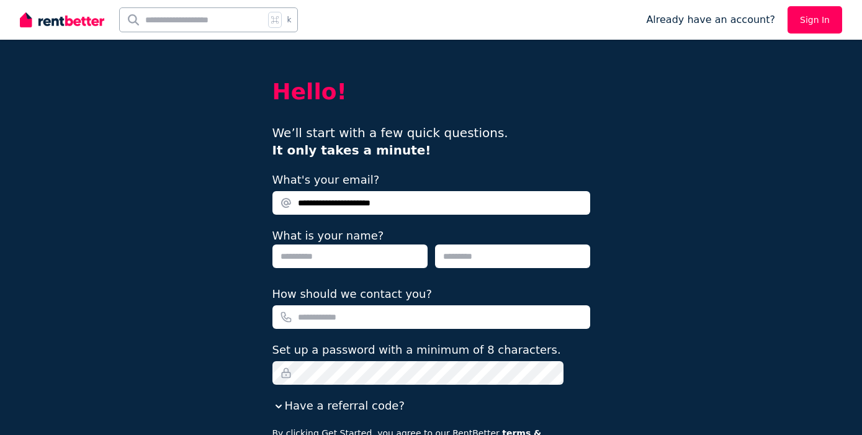
type input "**********"
click at [306, 261] on input "text" at bounding box center [349, 256] width 155 height 24
type input "*******"
click at [455, 258] on input "text" at bounding box center [512, 256] width 155 height 24
type input "*******"
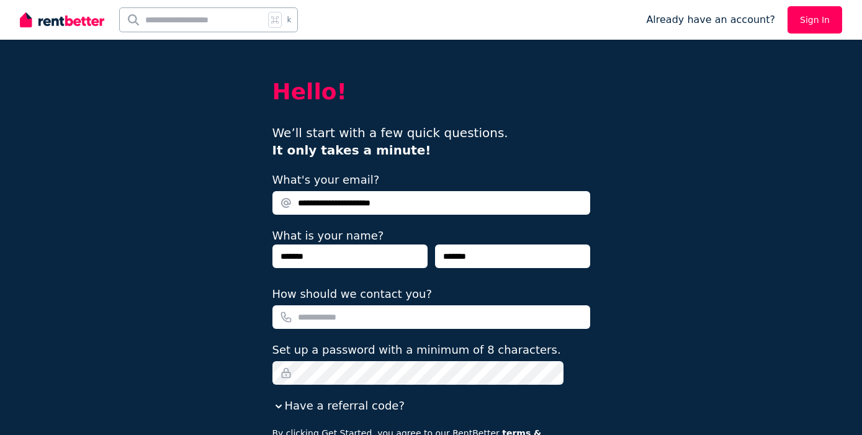
click at [329, 320] on input "How should we contact you?" at bounding box center [431, 317] width 318 height 24
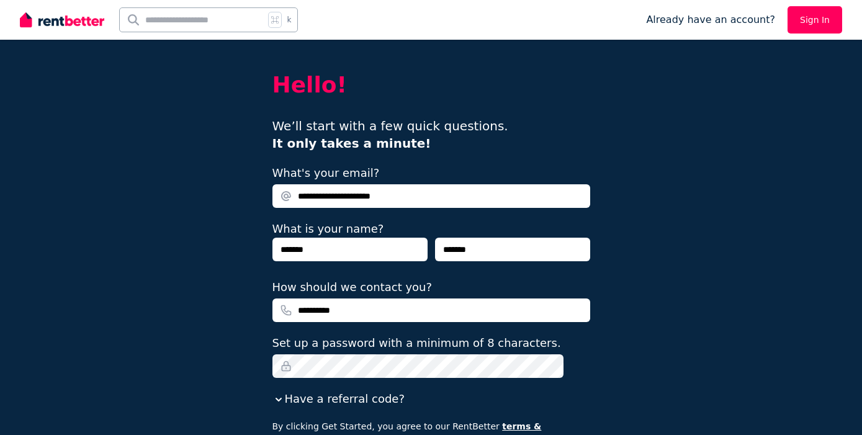
scroll to position [5, 0]
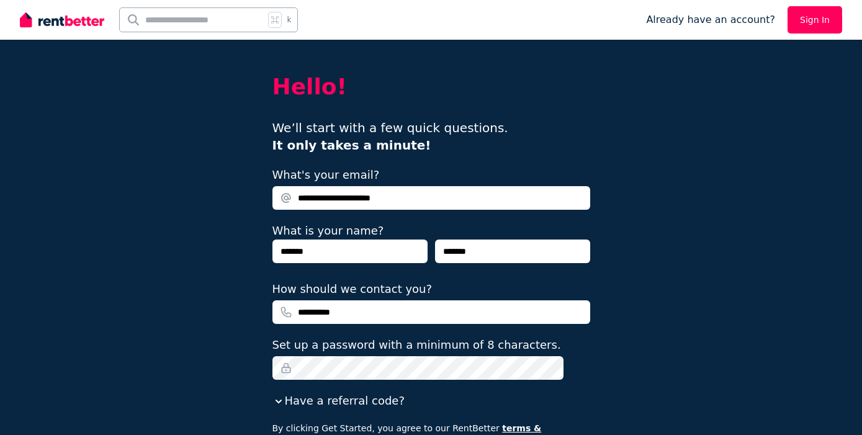
type input "**********"
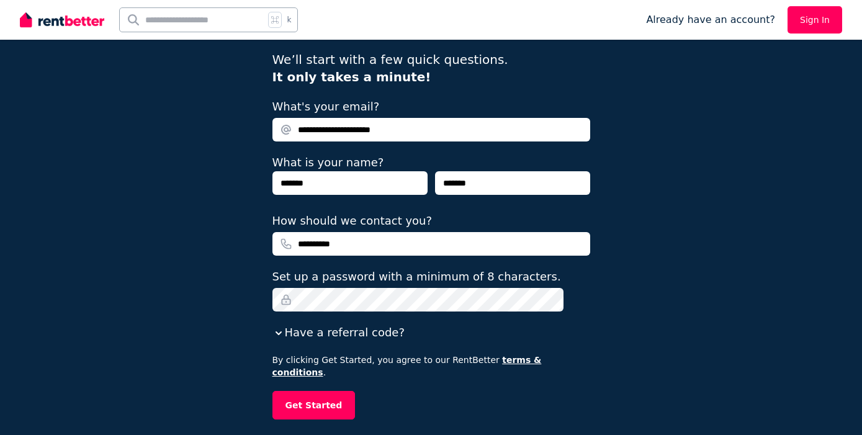
scroll to position [77, 0]
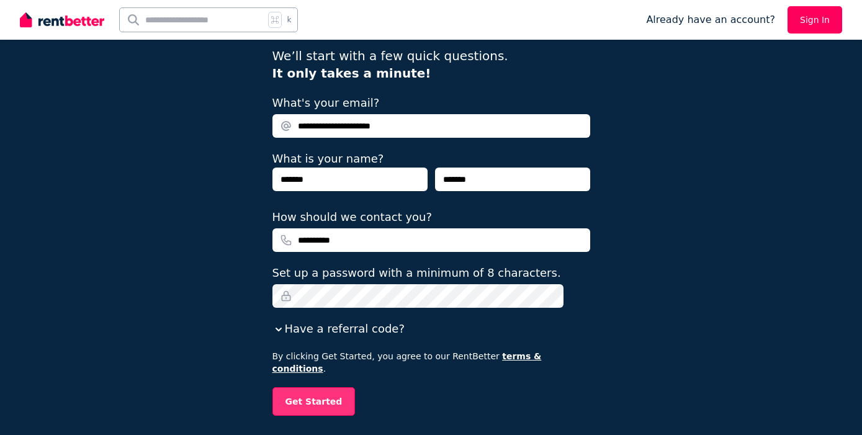
click at [324, 393] on button "Get Started" at bounding box center [313, 401] width 83 height 29
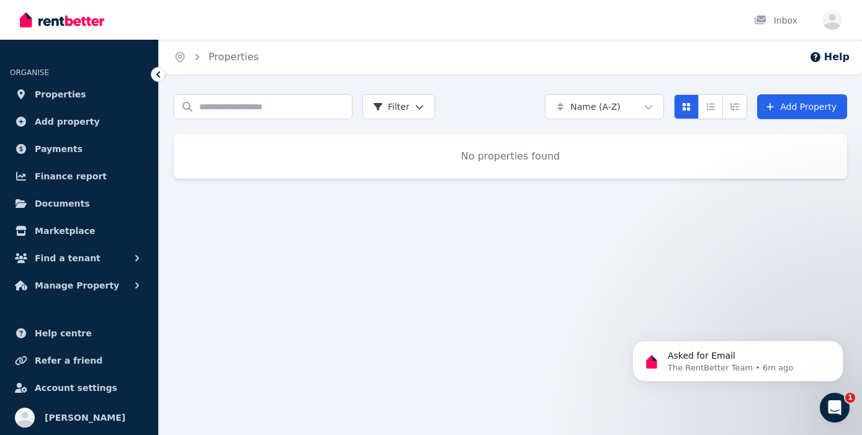
click at [833, 408] on icon "Open Intercom Messenger" at bounding box center [835, 408] width 20 height 20
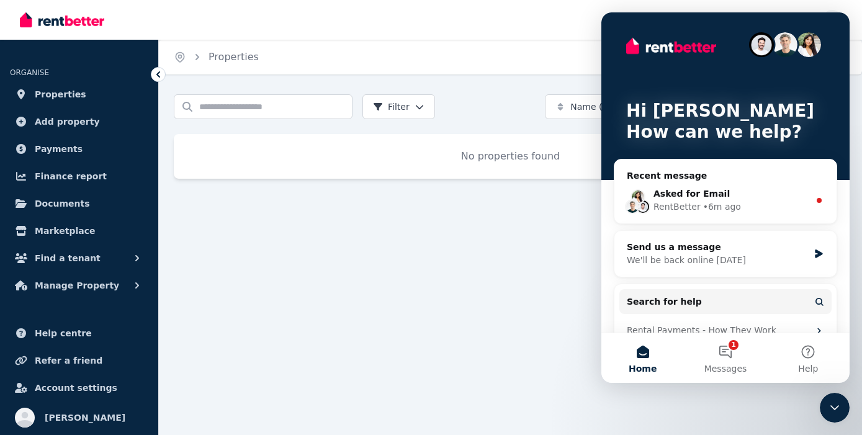
click at [509, 271] on div "Home Properties Help Search properties Filter Name (A-Z) Add Property No proper…" at bounding box center [431, 217] width 862 height 435
click at [375, 188] on div "Search properties Filter Name (A-Z) Add Property No properties found" at bounding box center [510, 147] width 703 height 107
click at [463, 199] on div "Search properties Filter Name (A-Z) Add Property No properties found" at bounding box center [510, 147] width 703 height 107
click at [68, 119] on span "Add property" at bounding box center [67, 121] width 65 height 15
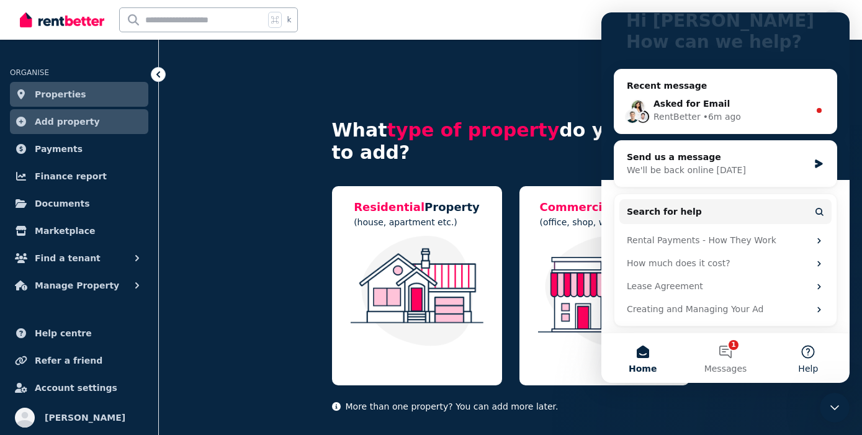
scroll to position [90, 0]
click at [833, 409] on icon "Close Intercom Messenger" at bounding box center [834, 407] width 15 height 15
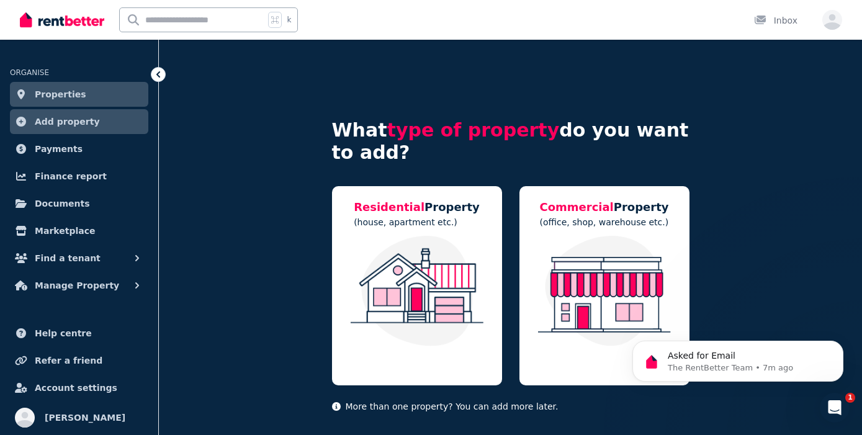
scroll to position [0, 0]
click at [841, 347] on icon "Dismiss notification" at bounding box center [839, 344] width 7 height 7
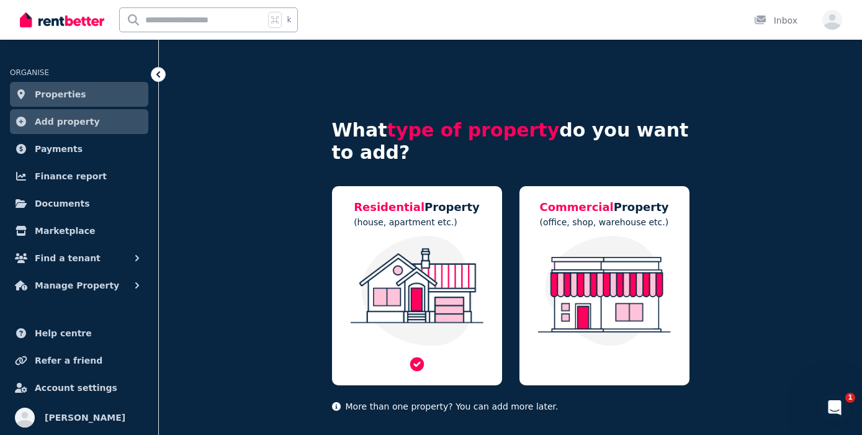
click at [433, 283] on img at bounding box center [416, 291] width 145 height 110
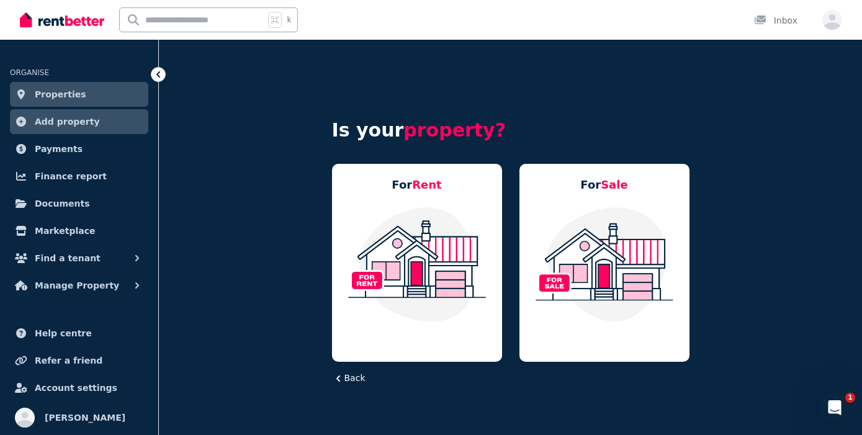
click at [433, 283] on img at bounding box center [416, 264] width 145 height 117
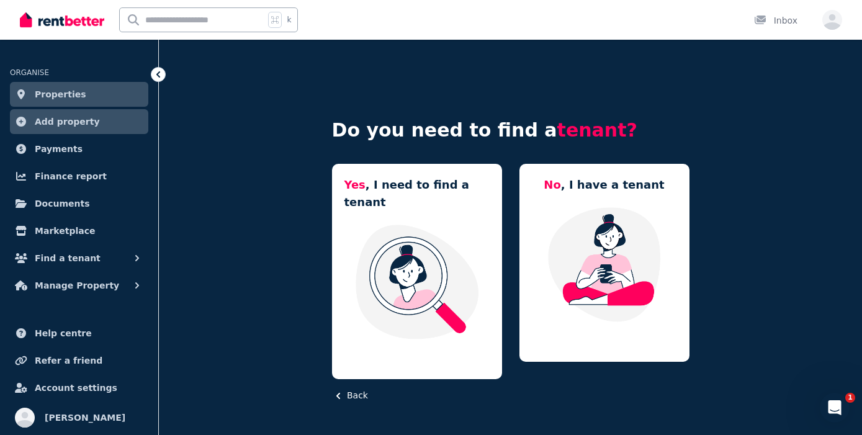
click at [433, 283] on img at bounding box center [416, 281] width 145 height 117
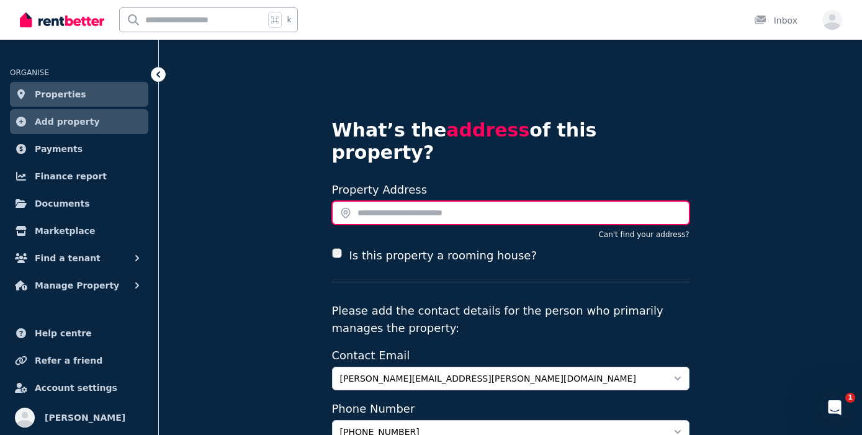
click at [355, 201] on input "text" at bounding box center [510, 213] width 357 height 24
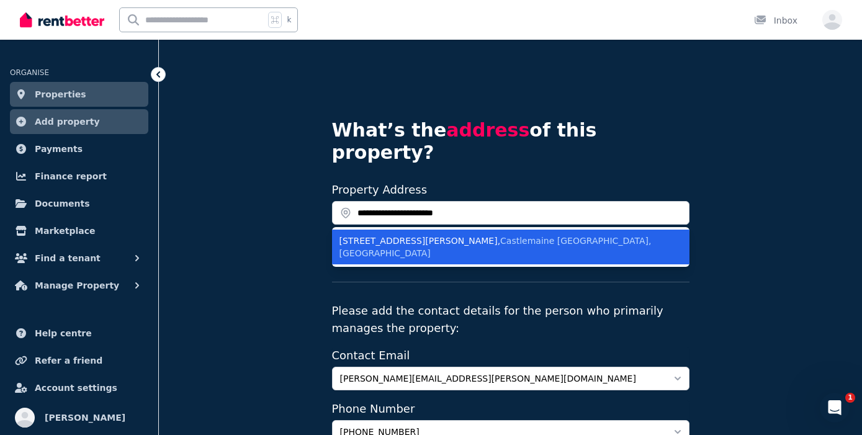
click at [383, 235] on div "[STREET_ADDRESS][PERSON_NAME]" at bounding box center [503, 247] width 328 height 25
type input "**********"
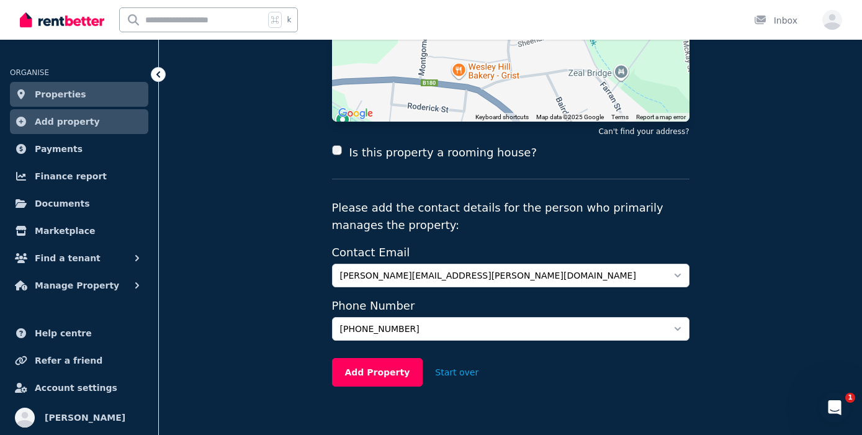
scroll to position [208, 0]
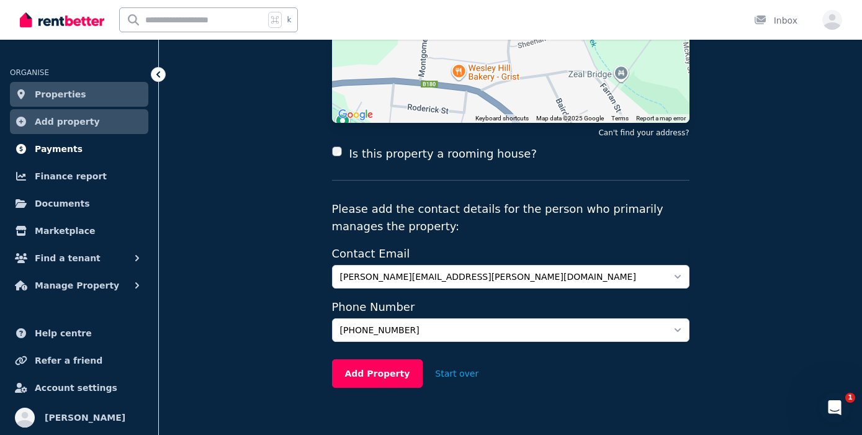
click at [52, 151] on span "Payments" at bounding box center [59, 148] width 48 height 15
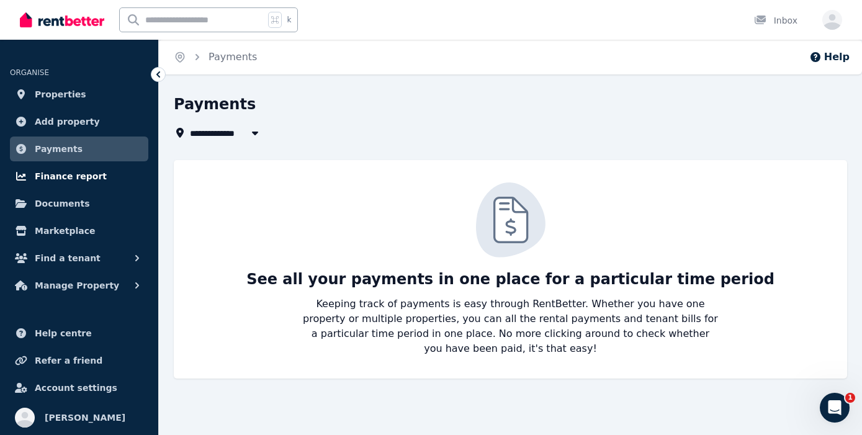
click at [58, 174] on span "Finance report" at bounding box center [71, 176] width 72 height 15
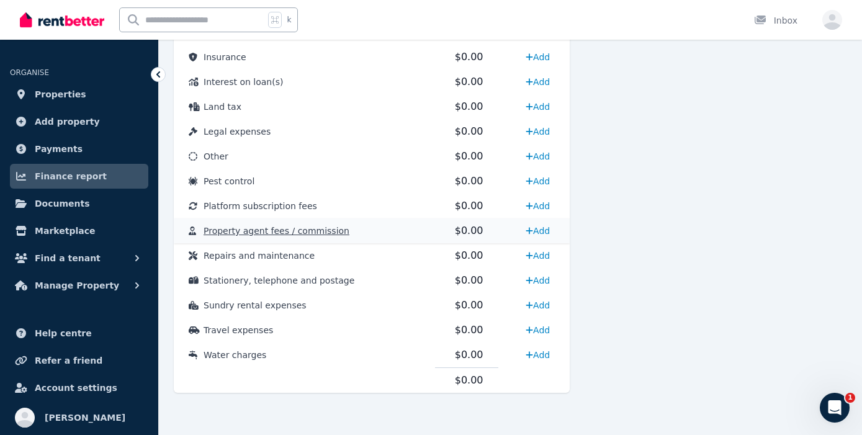
scroll to position [652, 0]
click at [53, 205] on span "Documents" at bounding box center [62, 203] width 55 height 15
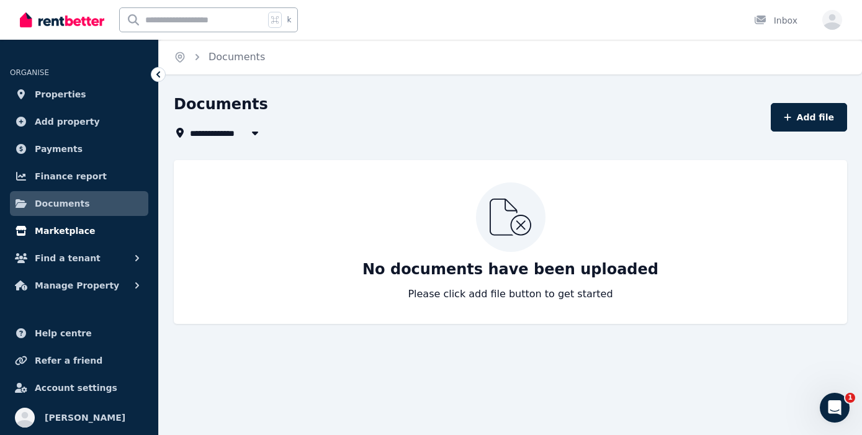
click at [52, 229] on span "Marketplace" at bounding box center [65, 230] width 60 height 15
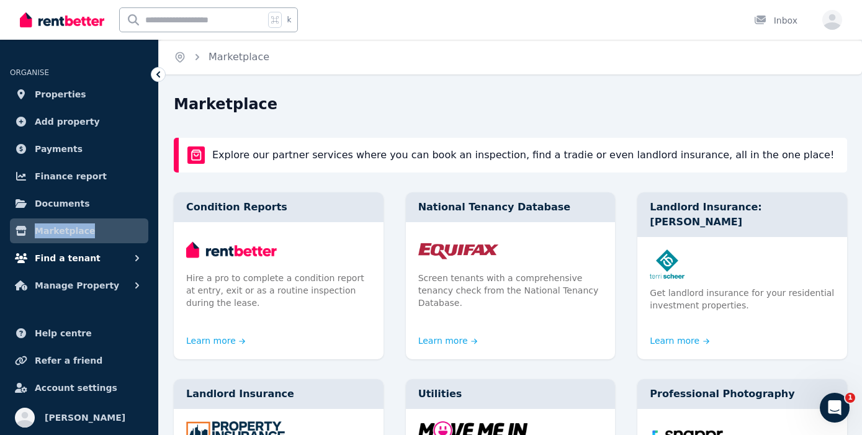
click at [52, 258] on span "Find a tenant" at bounding box center [68, 258] width 66 height 15
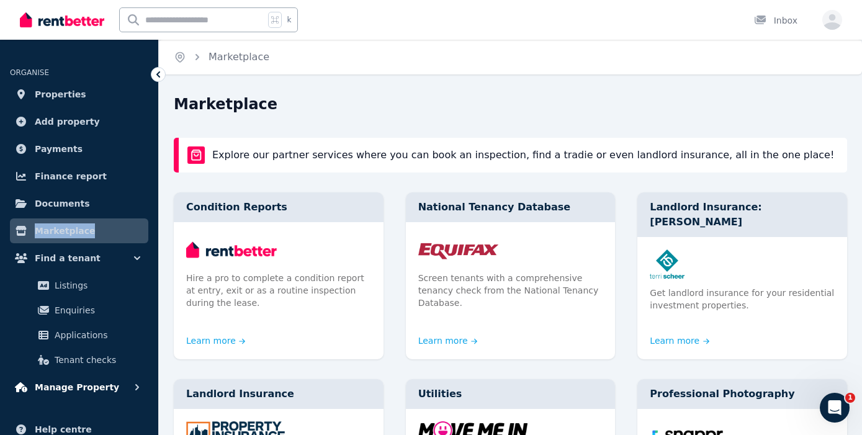
click at [56, 388] on span "Manage Property" at bounding box center [77, 387] width 84 height 15
